Goal: Find specific page/section: Find specific page/section

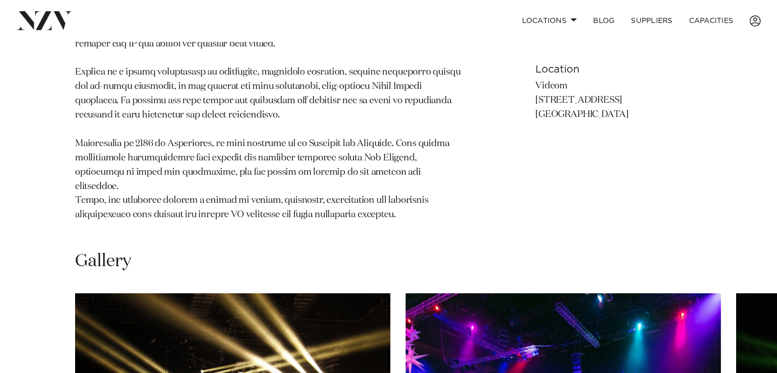
scroll to position [711, 0]
click at [543, 20] on link "Locations" at bounding box center [548, 21] width 71 height 22
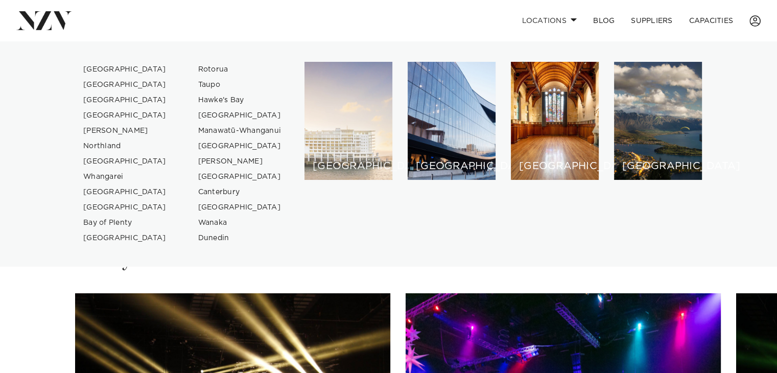
click at [345, 132] on div "[GEOGRAPHIC_DATA]" at bounding box center [348, 121] width 88 height 118
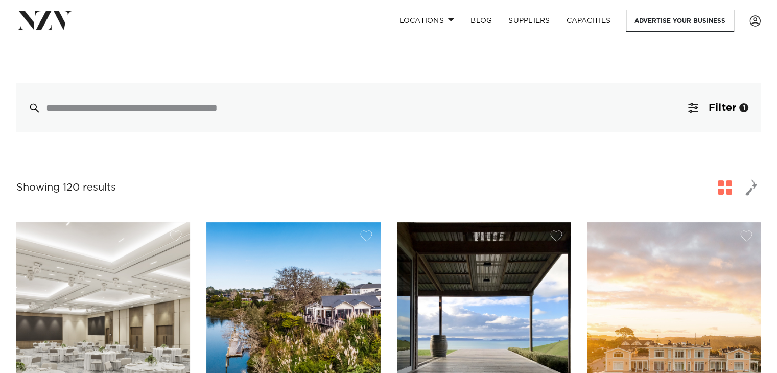
scroll to position [235, 0]
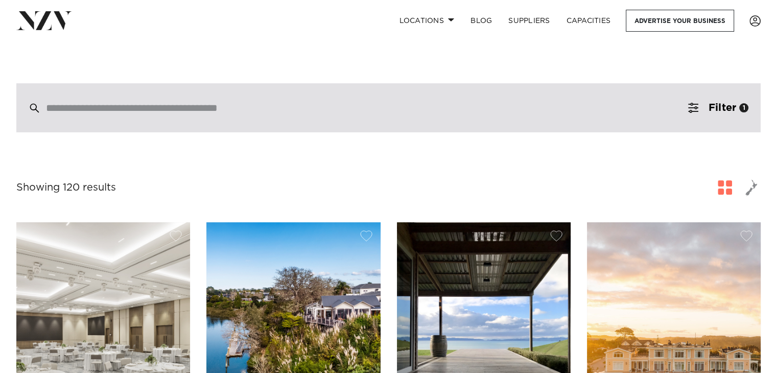
click at [498, 106] on div at bounding box center [388, 107] width 744 height 49
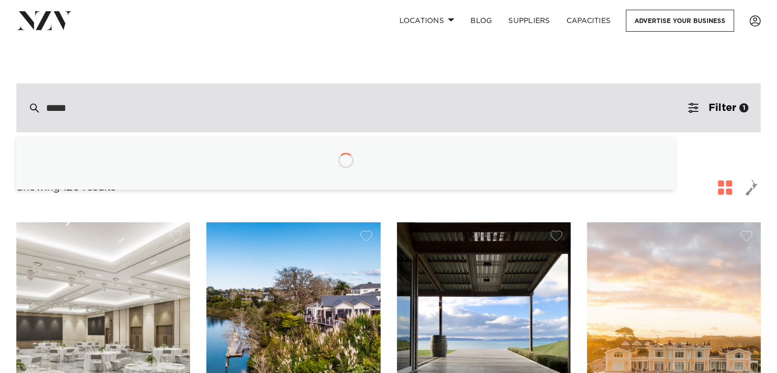
type input "******"
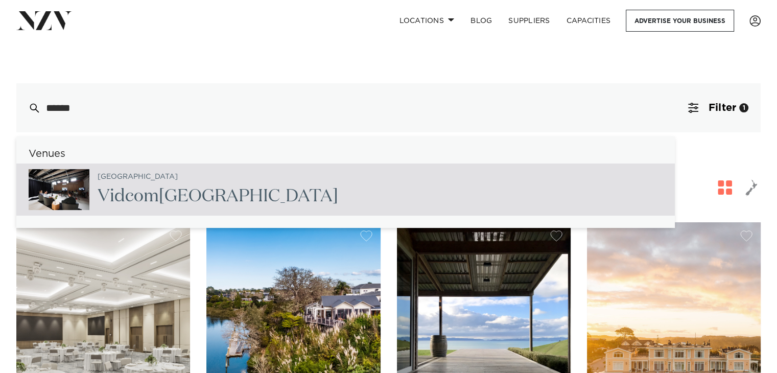
click at [196, 185] on h2 "Vidcom Auckland" at bounding box center [218, 196] width 240 height 23
type input "**********"
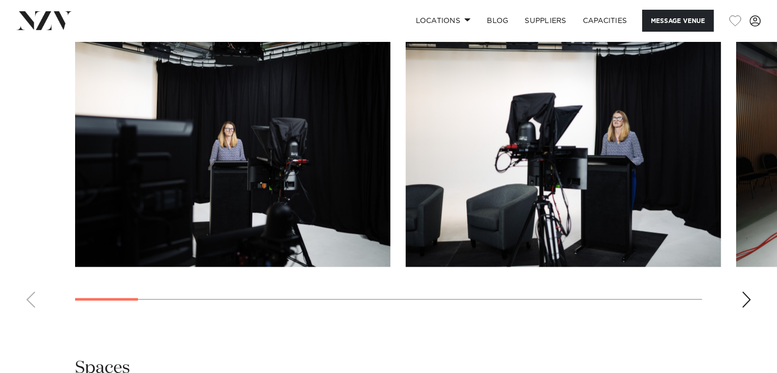
scroll to position [1197, 0]
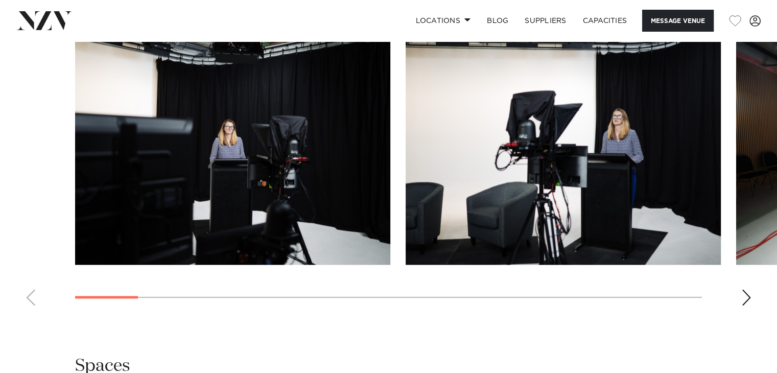
click at [744, 289] on div "Next slide" at bounding box center [746, 297] width 10 height 16
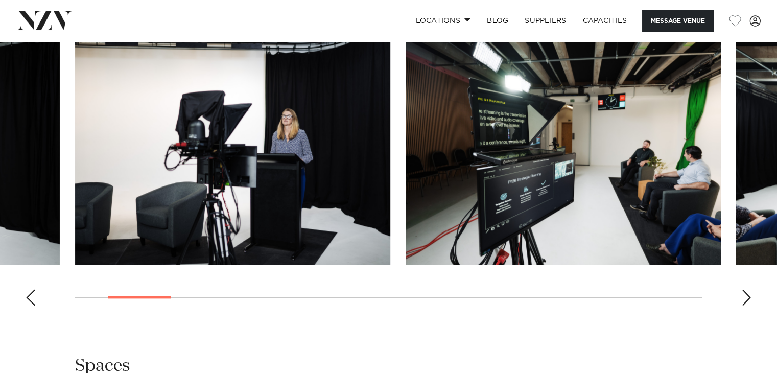
click at [744, 289] on div "Next slide" at bounding box center [746, 297] width 10 height 16
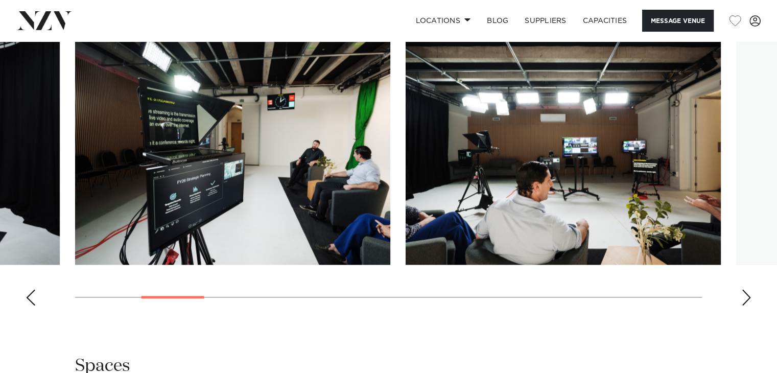
click at [744, 289] on div "Next slide" at bounding box center [746, 297] width 10 height 16
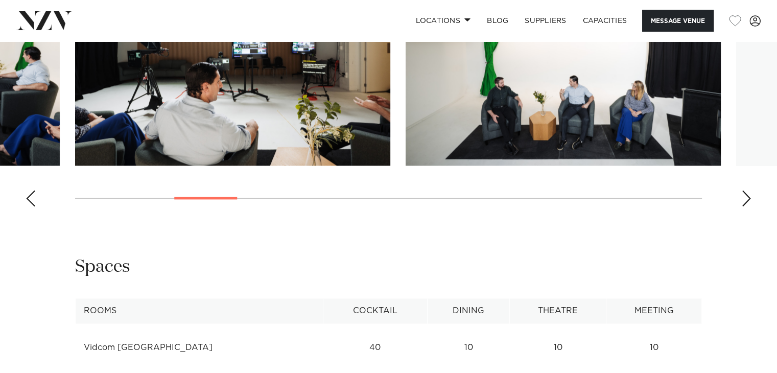
scroll to position [1296, 0]
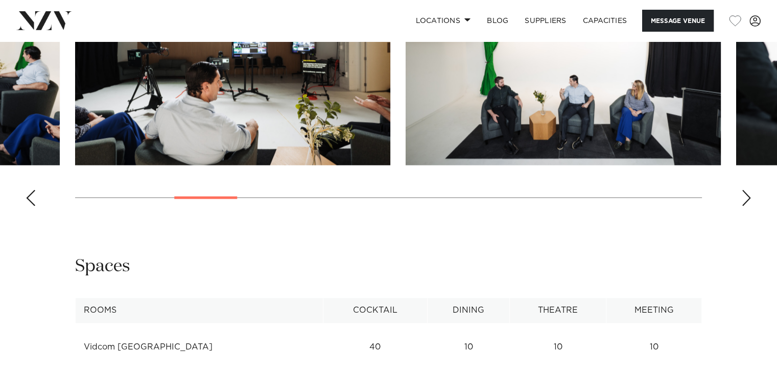
click at [743, 189] on div "Next slide" at bounding box center [746, 197] width 10 height 16
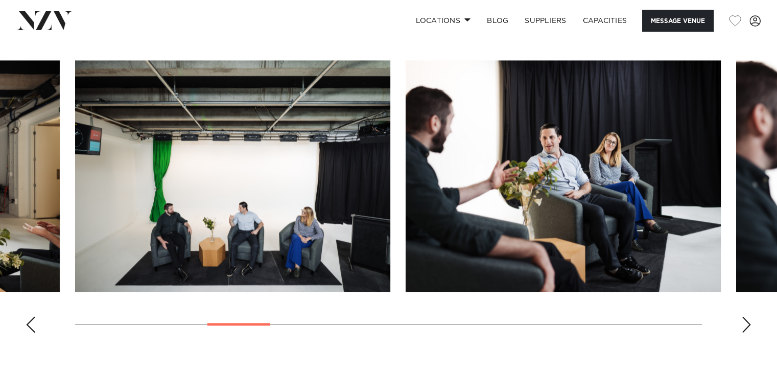
scroll to position [1176, 0]
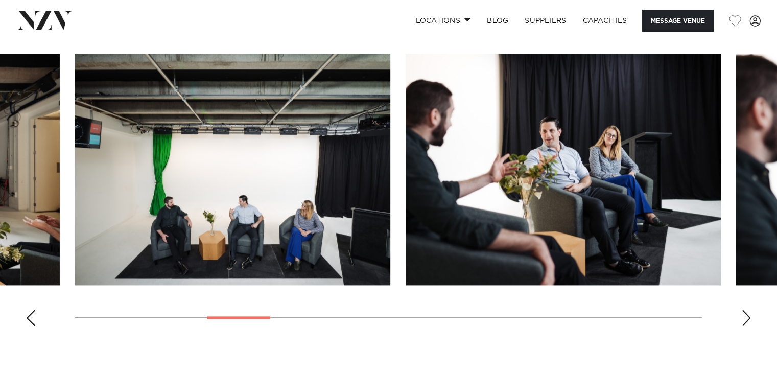
click at [747, 309] on div "Next slide" at bounding box center [746, 317] width 10 height 16
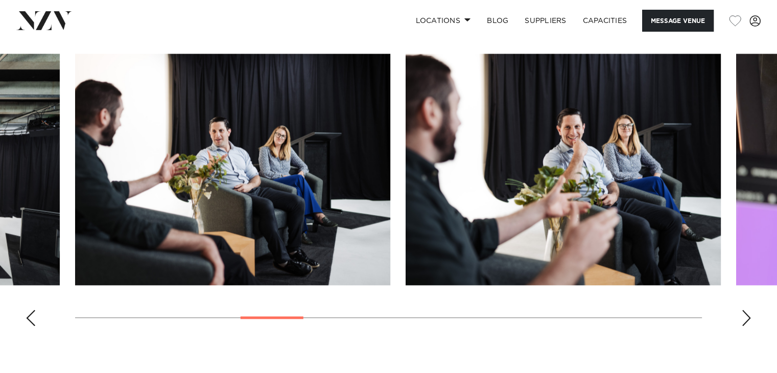
click at [747, 309] on div "Next slide" at bounding box center [746, 317] width 10 height 16
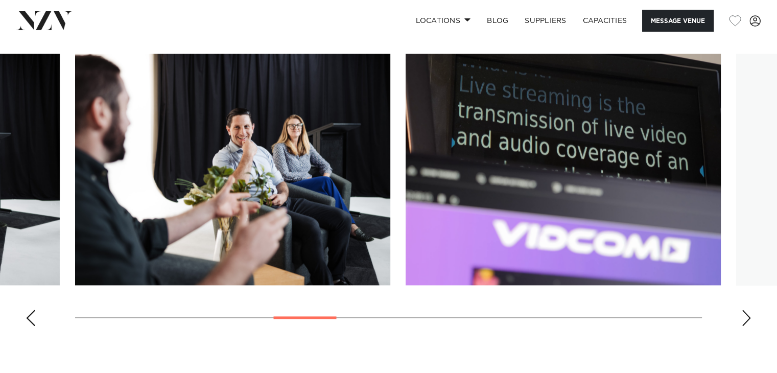
click at [747, 309] on div "Next slide" at bounding box center [746, 317] width 10 height 16
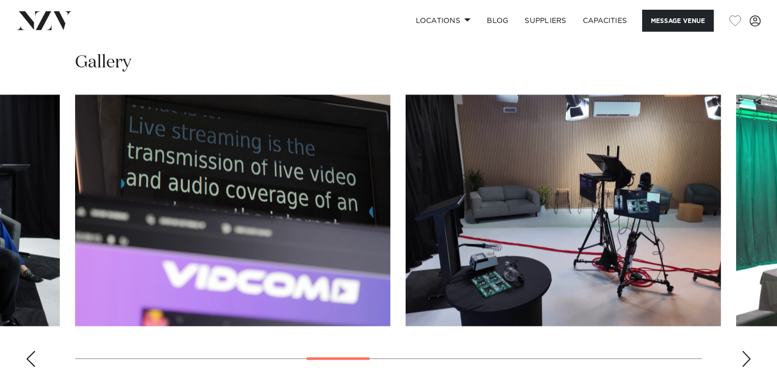
scroll to position [1133, 0]
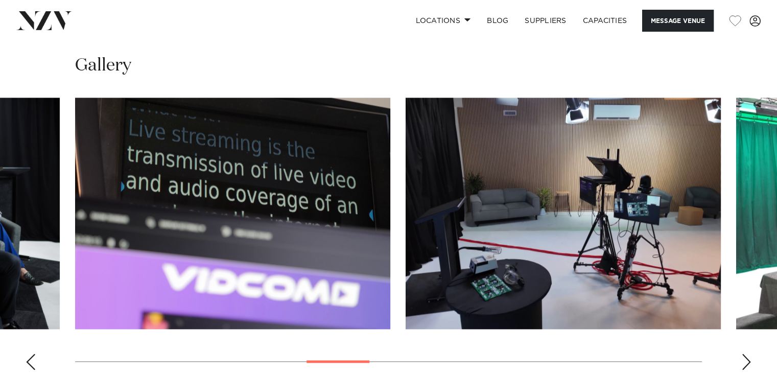
click at [745, 353] on div "Next slide" at bounding box center [746, 361] width 10 height 16
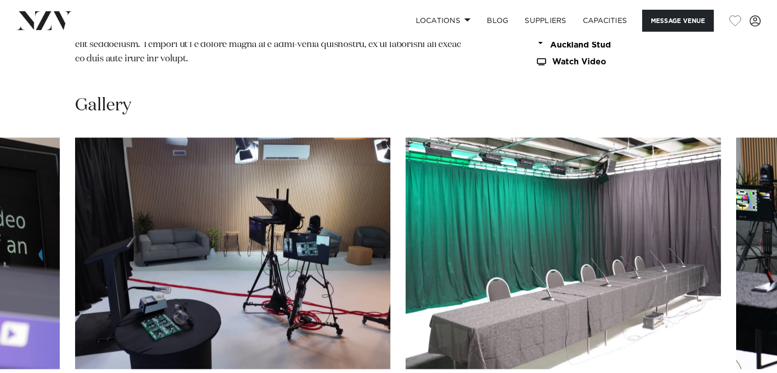
scroll to position [1089, 0]
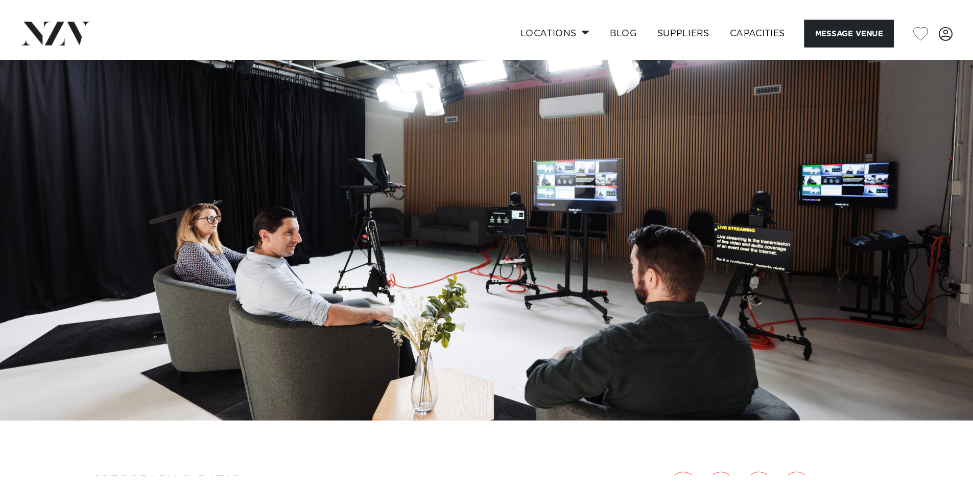
scroll to position [0, 0]
